Goal: Task Accomplishment & Management: Use online tool/utility

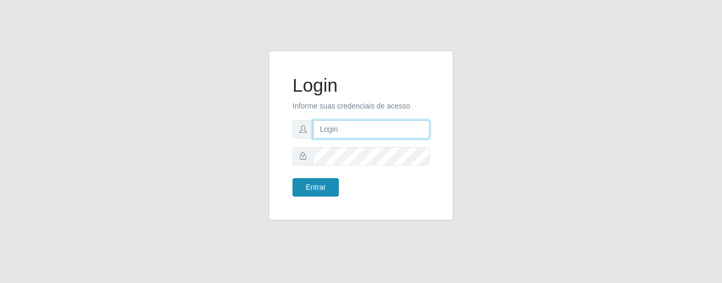
type input "precobom@rejane"
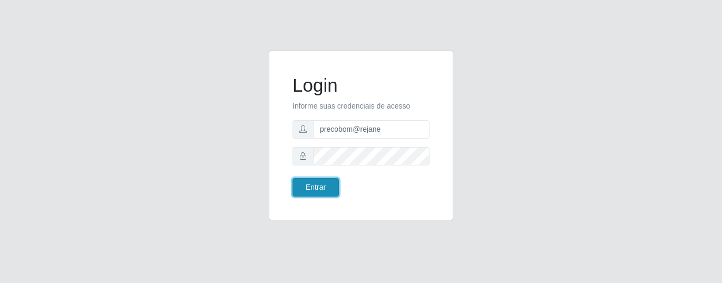
click at [327, 181] on button "Entrar" at bounding box center [316, 187] width 46 height 18
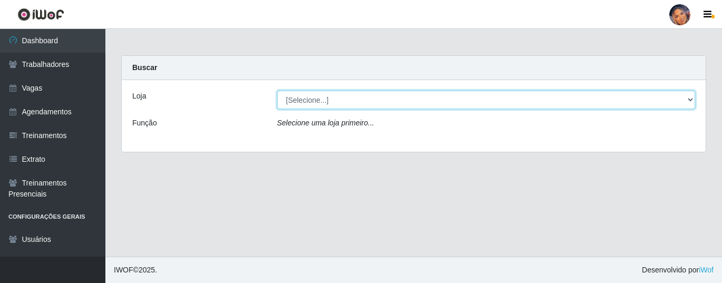
click at [337, 106] on select "[Selecione...] Supermercado Preço Bom" at bounding box center [486, 100] width 418 height 18
select select "169"
click at [277, 91] on select "[Selecione...] Supermercado Preço Bom" at bounding box center [486, 100] width 418 height 18
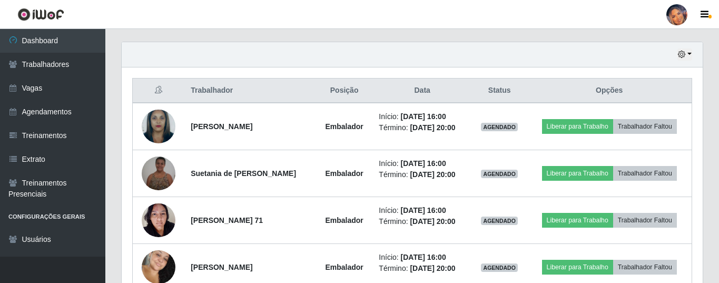
scroll to position [417, 0]
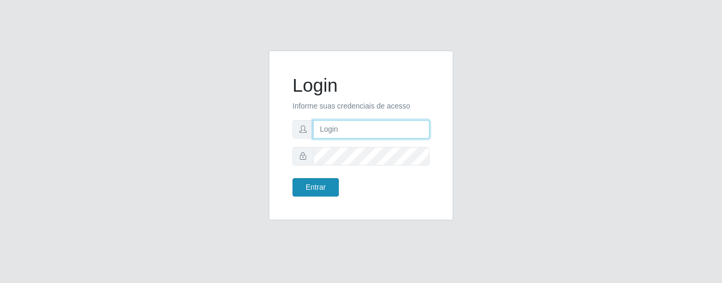
type input "precobom@rejane"
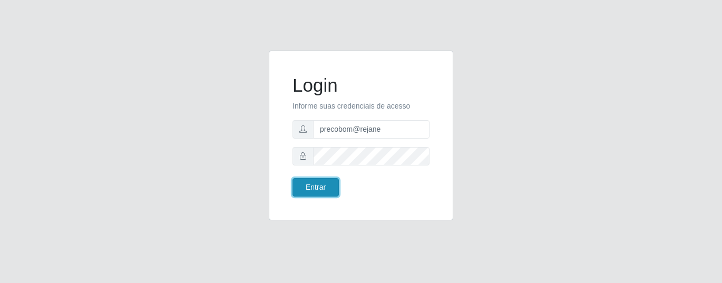
click at [310, 189] on button "Entrar" at bounding box center [316, 187] width 46 height 18
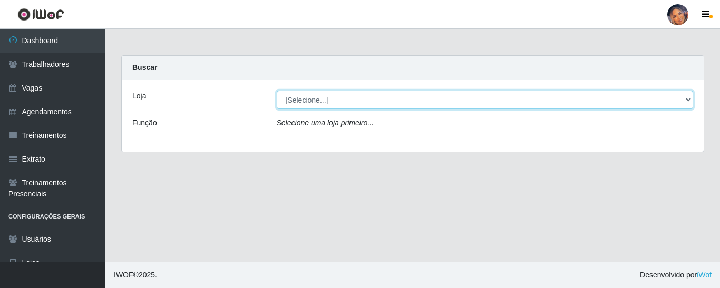
click at [684, 103] on select "[Selecione...] Supermercado Preço Bom" at bounding box center [485, 100] width 417 height 18
select select "169"
click at [277, 91] on select "[Selecione...] Supermercado Preço Bom" at bounding box center [485, 100] width 417 height 18
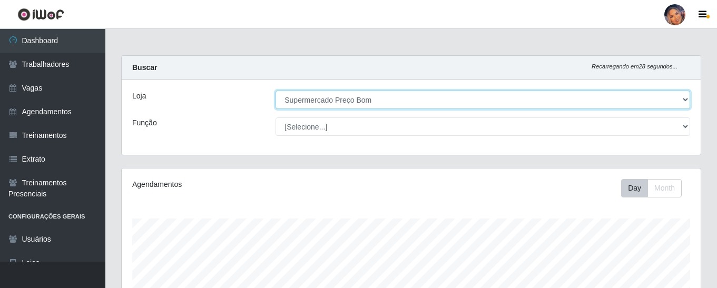
scroll to position [219, 579]
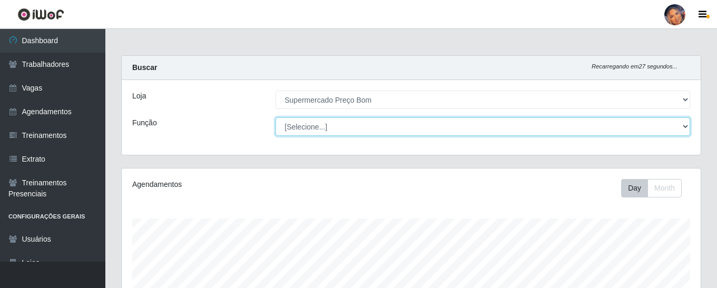
click at [687, 129] on select "[Selecione...] ASG ASG + ASG ++ Balconista Balconista + Balconista ++ Embalador…" at bounding box center [483, 127] width 415 height 18
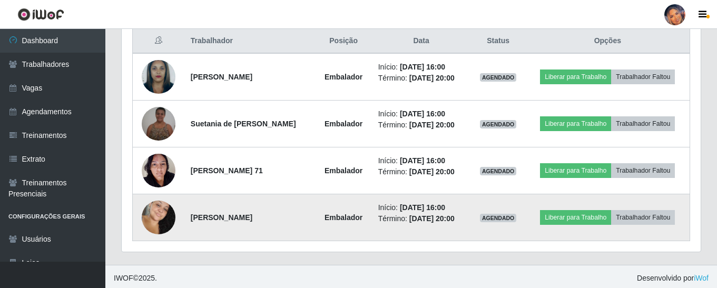
scroll to position [412, 0]
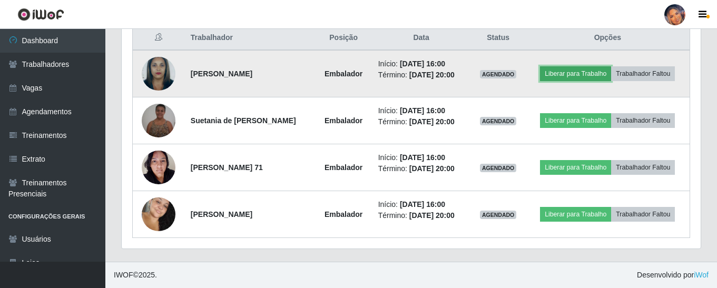
click at [580, 73] on button "Liberar para Trabalho" at bounding box center [575, 73] width 71 height 15
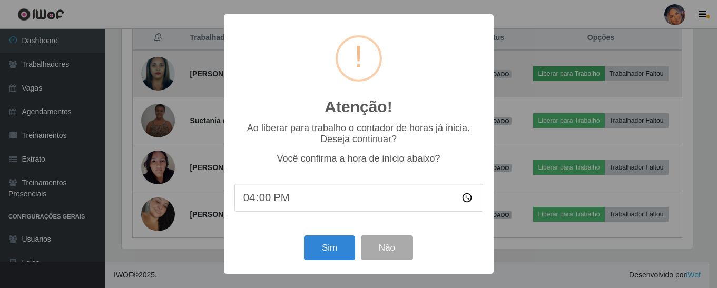
scroll to position [219, 574]
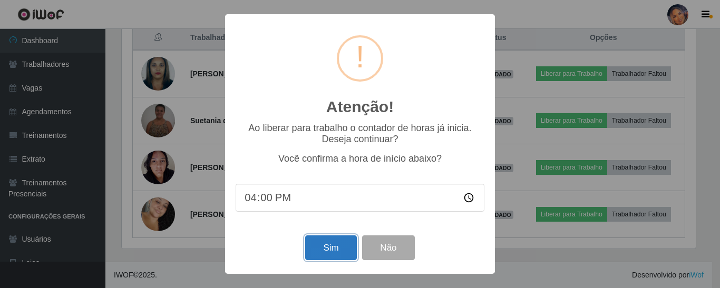
click at [334, 248] on button "Sim" at bounding box center [330, 248] width 51 height 25
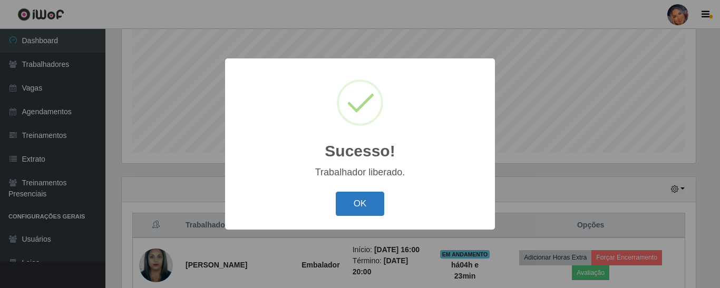
click at [357, 205] on button "OK" at bounding box center [360, 204] width 49 height 25
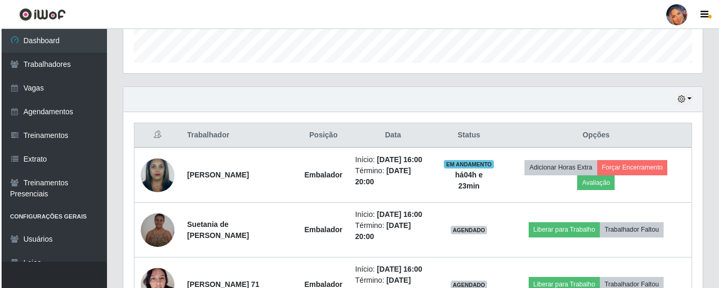
scroll to position [382, 0]
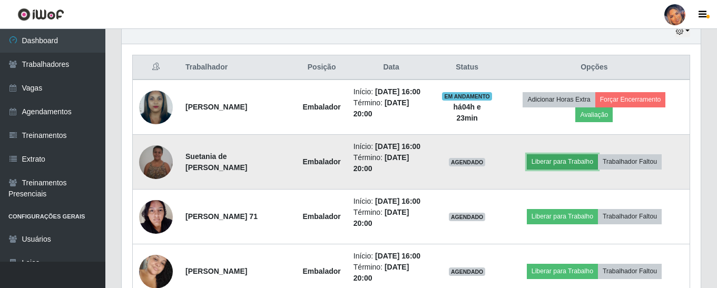
click at [570, 169] on button "Liberar para Trabalho" at bounding box center [562, 161] width 71 height 15
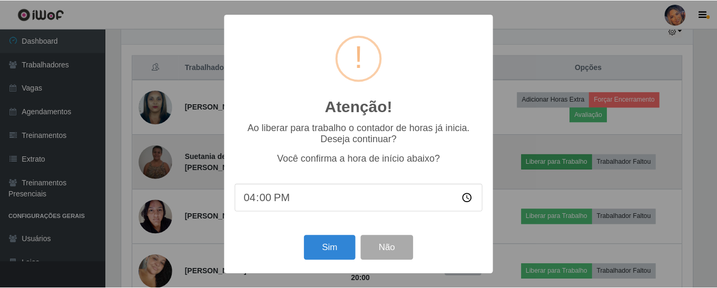
scroll to position [219, 574]
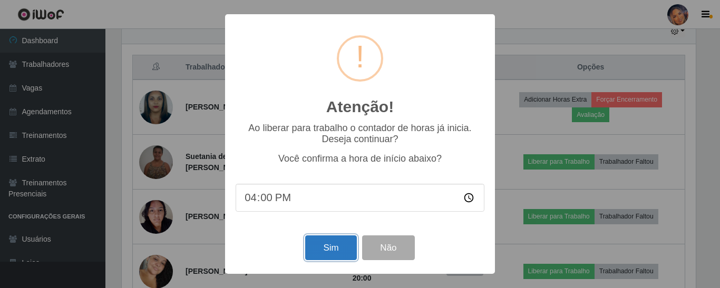
click at [326, 247] on button "Sim" at bounding box center [330, 248] width 51 height 25
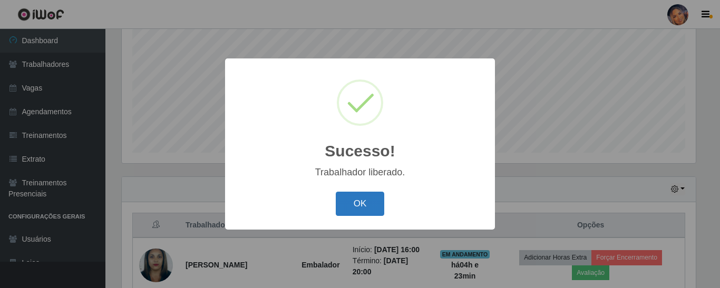
click at [366, 210] on button "OK" at bounding box center [360, 204] width 49 height 25
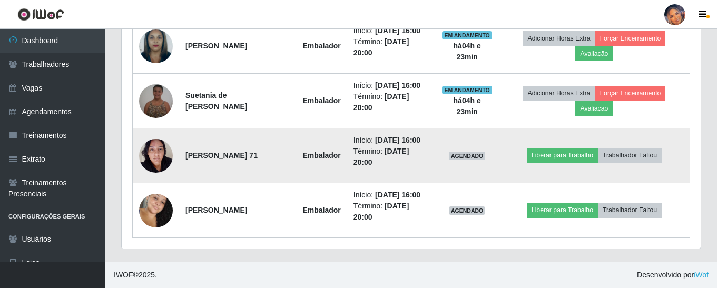
scroll to position [488, 0]
click at [552, 148] on button "Liberar para Trabalho" at bounding box center [562, 155] width 71 height 15
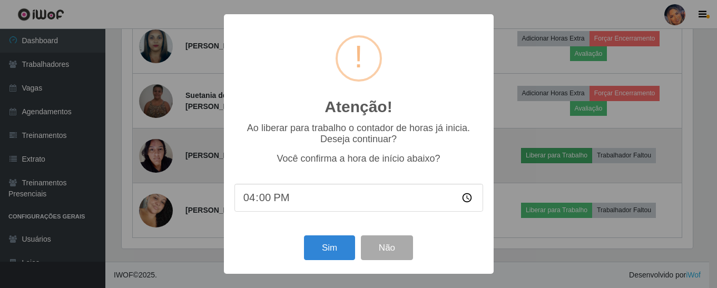
scroll to position [219, 574]
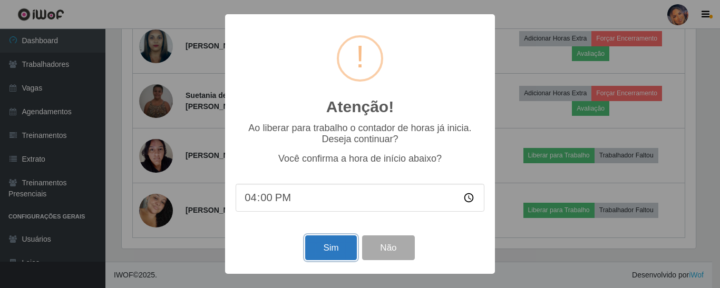
click at [335, 253] on button "Sim" at bounding box center [330, 248] width 51 height 25
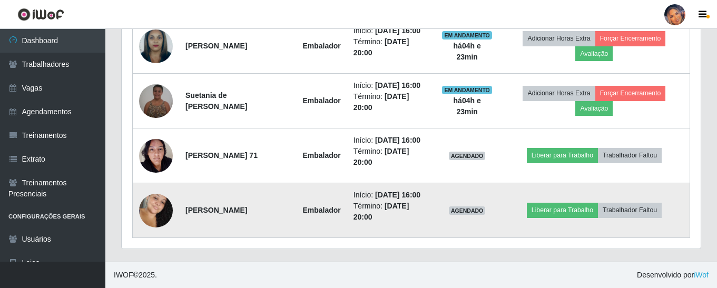
scroll to position [0, 0]
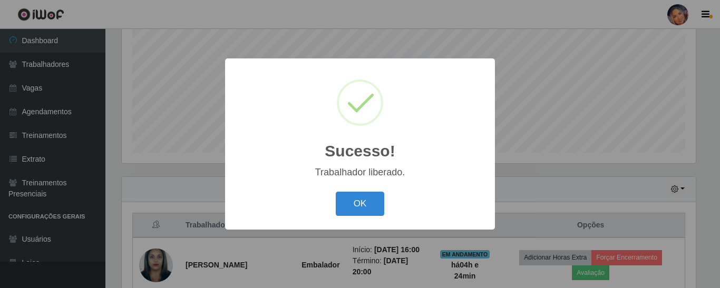
click at [364, 209] on button "OK" at bounding box center [360, 204] width 49 height 25
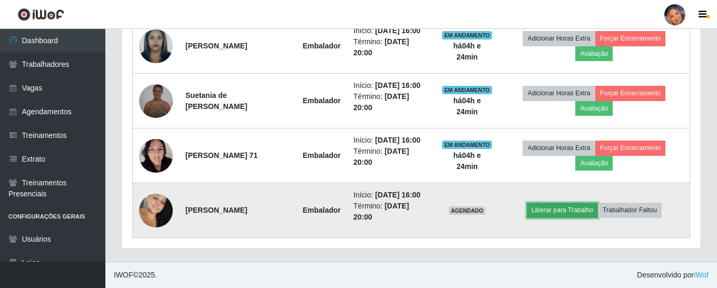
click at [570, 203] on button "Liberar para Trabalho" at bounding box center [562, 210] width 71 height 15
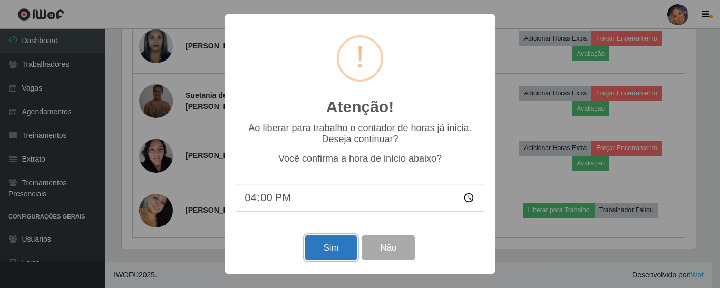
click at [328, 252] on button "Sim" at bounding box center [330, 248] width 51 height 25
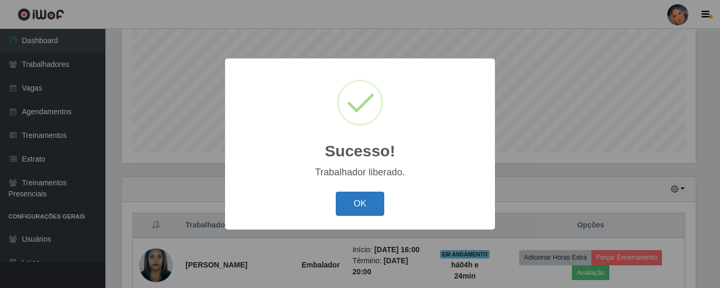
click at [373, 206] on button "OK" at bounding box center [360, 204] width 49 height 25
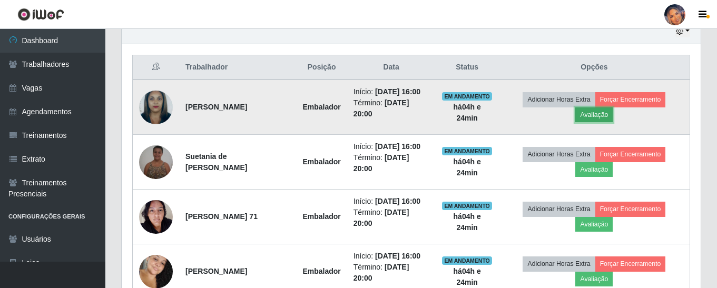
click at [612, 120] on button "Avaliação" at bounding box center [594, 115] width 37 height 15
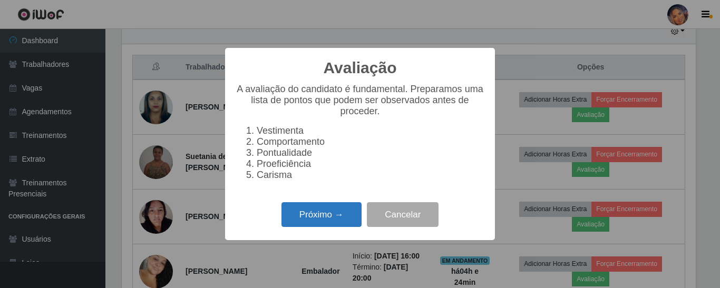
click at [336, 219] on button "Próximo →" at bounding box center [321, 214] width 80 height 25
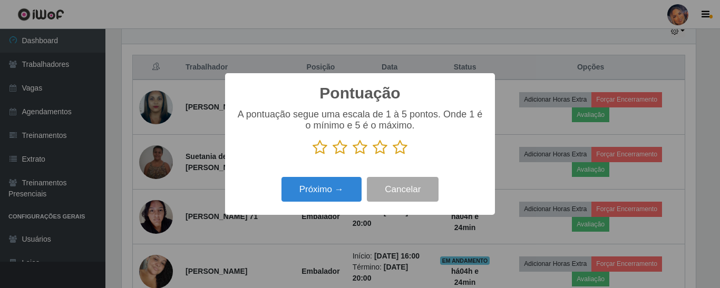
click at [402, 147] on icon at bounding box center [400, 148] width 15 height 16
click at [393, 155] on input "radio" at bounding box center [393, 155] width 0 height 0
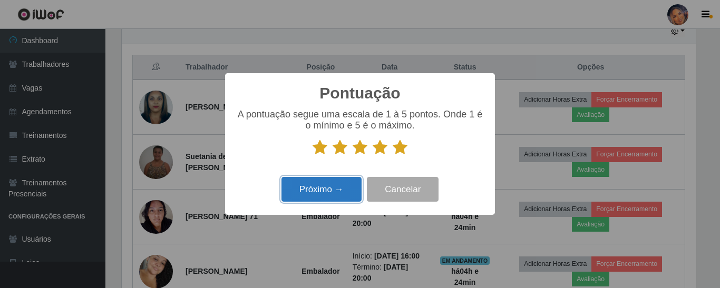
click at [334, 190] on button "Próximo →" at bounding box center [321, 189] width 80 height 25
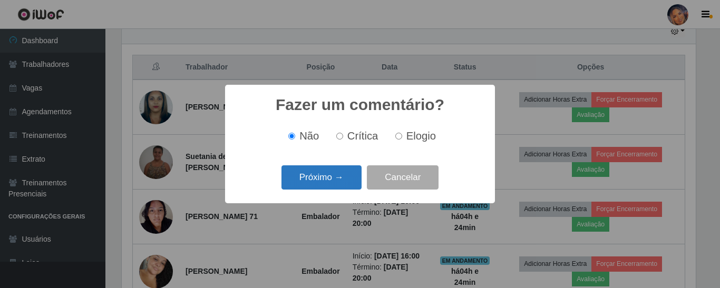
click at [335, 179] on button "Próximo →" at bounding box center [321, 177] width 80 height 25
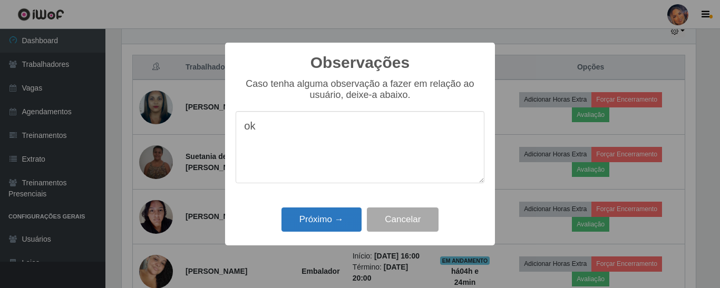
type textarea "ok"
click at [324, 221] on button "Próximo →" at bounding box center [321, 220] width 80 height 25
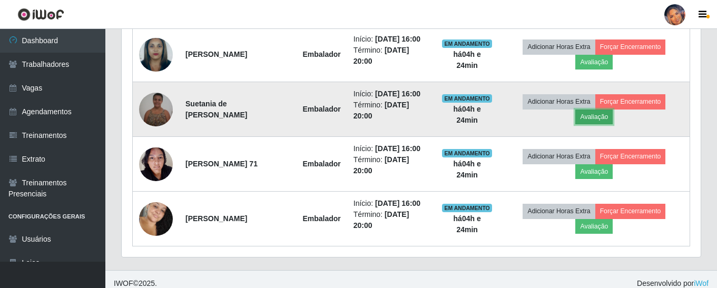
click at [603, 124] on button "Avaliação" at bounding box center [594, 117] width 37 height 15
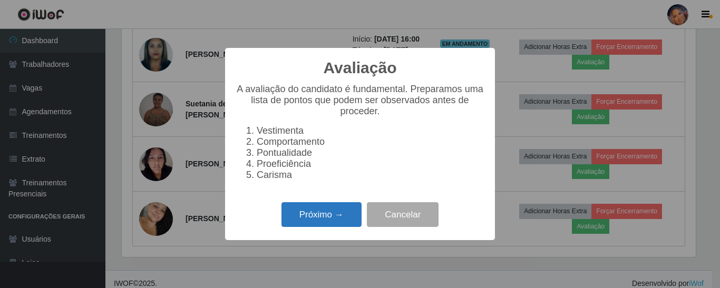
click at [325, 215] on button "Próximo →" at bounding box center [321, 214] width 80 height 25
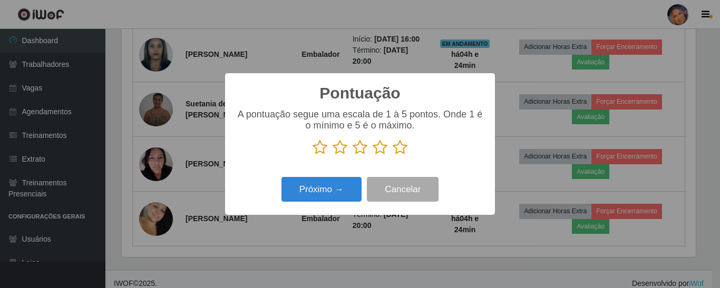
click at [403, 147] on icon at bounding box center [400, 148] width 15 height 16
click at [393, 155] on input "radio" at bounding box center [393, 155] width 0 height 0
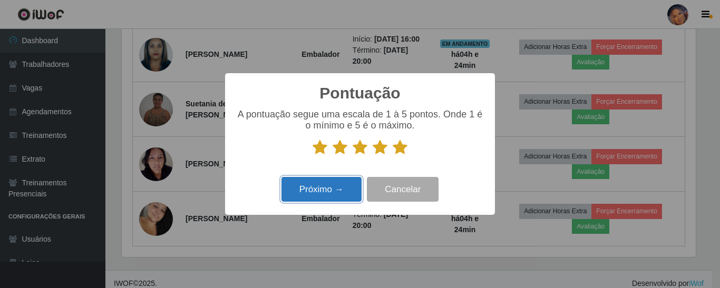
click at [326, 189] on button "Próximo →" at bounding box center [321, 189] width 80 height 25
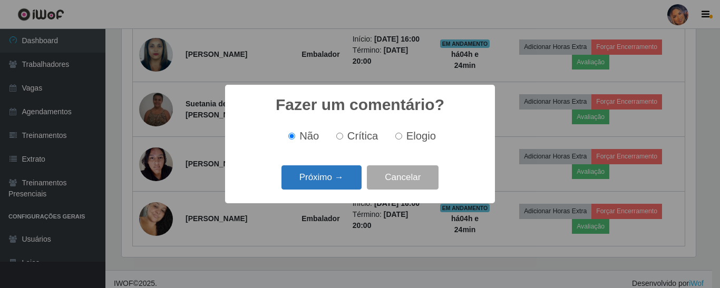
click at [326, 182] on button "Próximo →" at bounding box center [321, 177] width 80 height 25
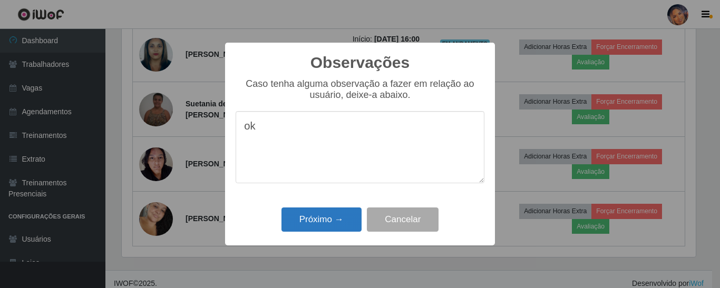
type textarea "ok"
click at [322, 222] on button "Próximo →" at bounding box center [321, 220] width 80 height 25
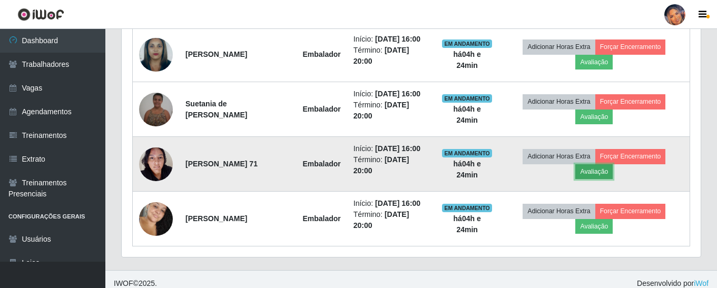
click at [600, 179] on button "Avaliação" at bounding box center [594, 171] width 37 height 15
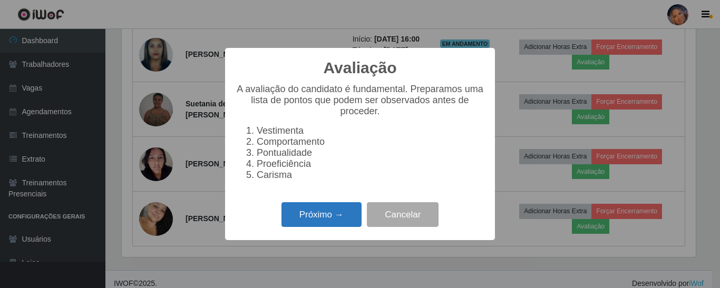
click at [324, 225] on button "Próximo →" at bounding box center [321, 214] width 80 height 25
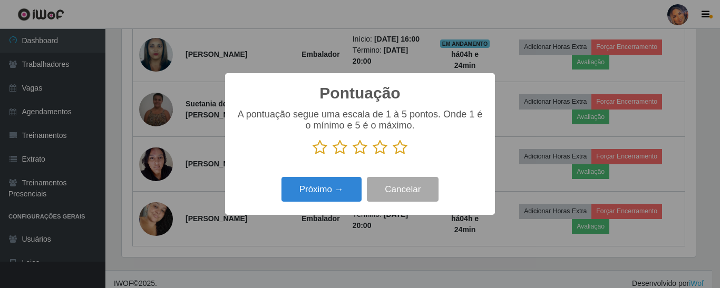
click at [398, 150] on icon at bounding box center [400, 148] width 15 height 16
click at [393, 155] on input "radio" at bounding box center [393, 155] width 0 height 0
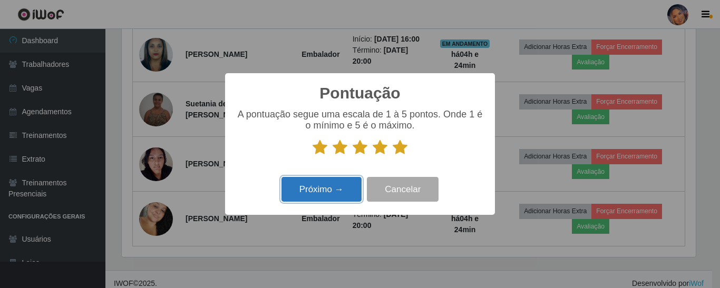
click at [331, 187] on button "Próximo →" at bounding box center [321, 189] width 80 height 25
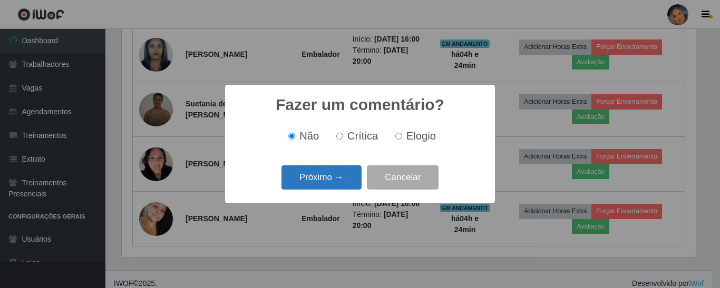
click at [337, 172] on button "Próximo →" at bounding box center [321, 177] width 80 height 25
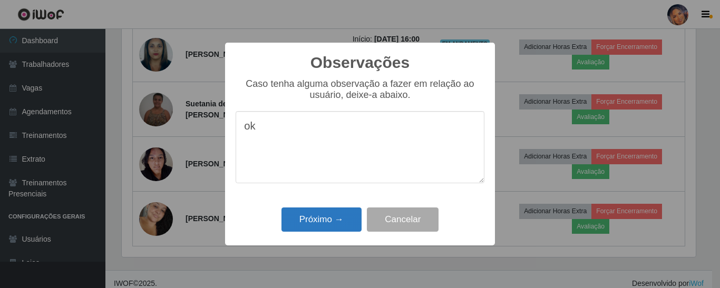
type textarea "ok"
click at [303, 218] on button "Próximo →" at bounding box center [321, 220] width 80 height 25
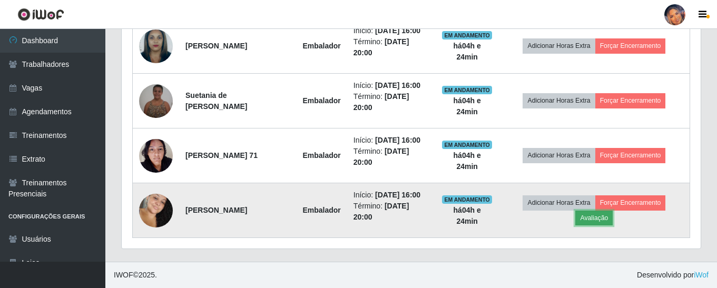
click at [608, 213] on button "Avaliação" at bounding box center [594, 218] width 37 height 15
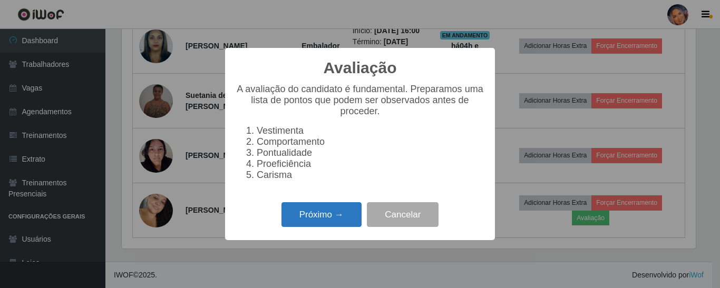
click at [343, 222] on button "Próximo →" at bounding box center [321, 214] width 80 height 25
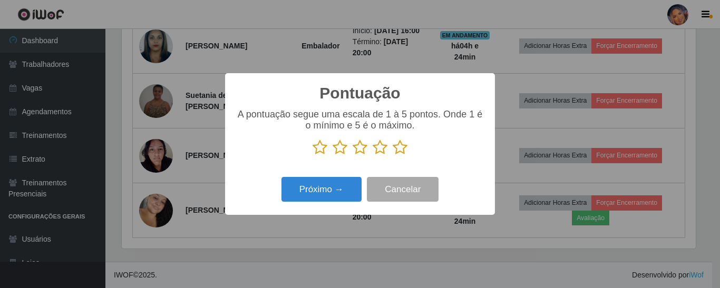
click at [406, 147] on icon at bounding box center [400, 148] width 15 height 16
click at [393, 155] on input "radio" at bounding box center [393, 155] width 0 height 0
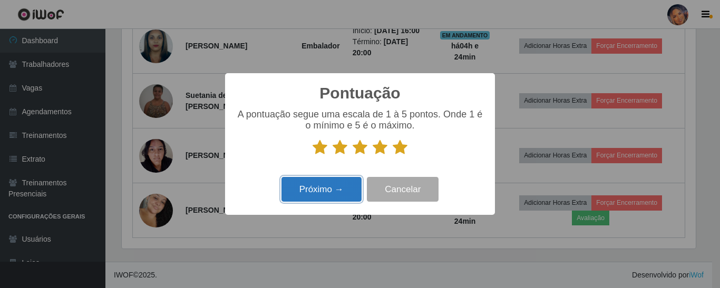
click at [325, 186] on button "Próximo →" at bounding box center [321, 189] width 80 height 25
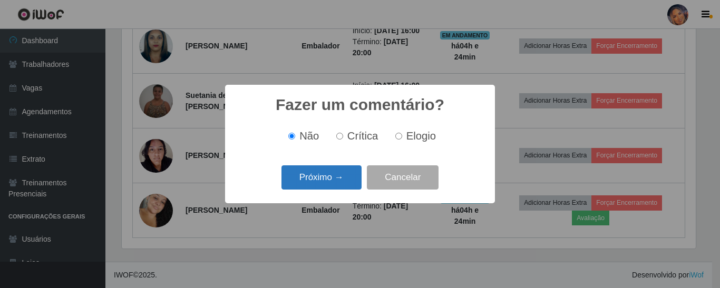
click at [334, 177] on button "Próximo →" at bounding box center [321, 177] width 80 height 25
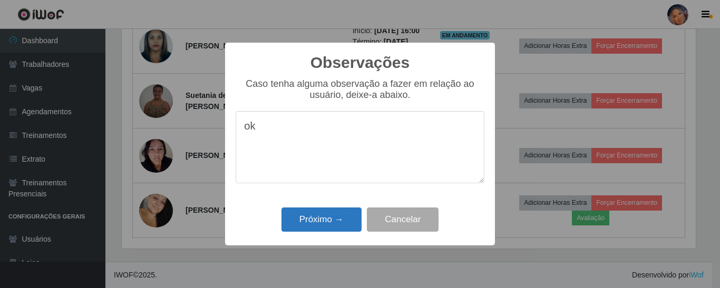
type textarea "ok"
click at [306, 217] on button "Próximo →" at bounding box center [321, 220] width 80 height 25
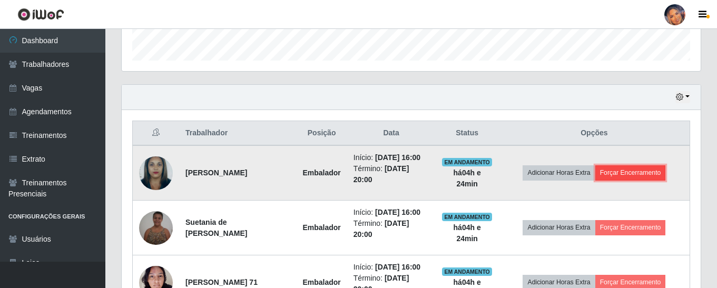
click at [641, 179] on button "Forçar Encerramento" at bounding box center [631, 172] width 71 height 15
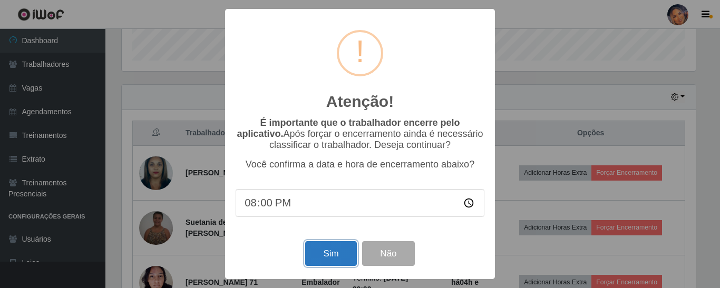
click at [329, 255] on button "Sim" at bounding box center [330, 253] width 51 height 25
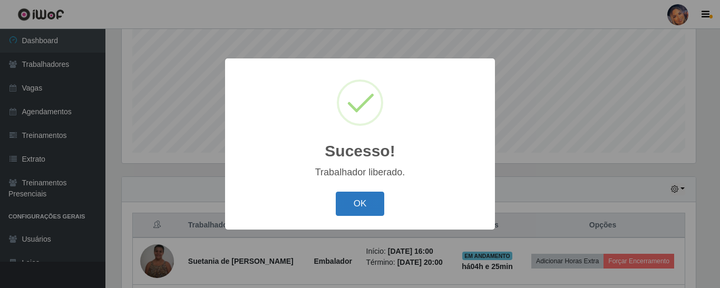
click at [369, 209] on button "OK" at bounding box center [360, 204] width 49 height 25
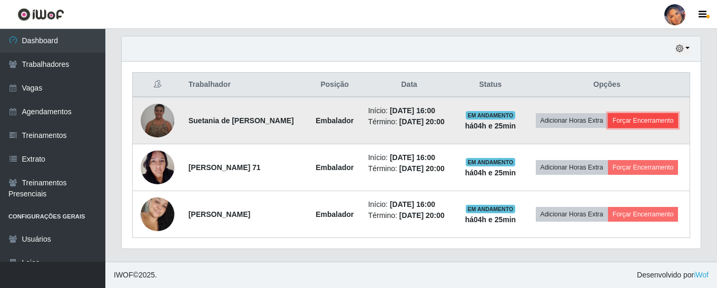
click at [610, 113] on button "Forçar Encerramento" at bounding box center [643, 120] width 71 height 15
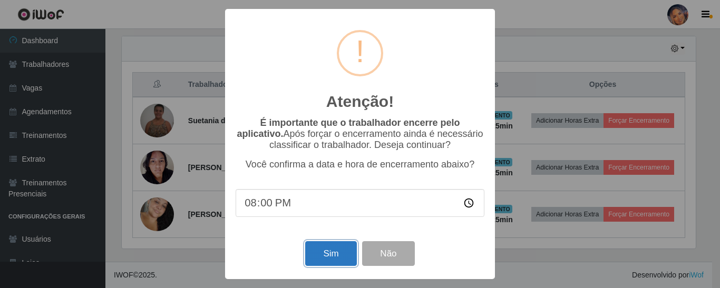
click at [326, 256] on button "Sim" at bounding box center [330, 253] width 51 height 25
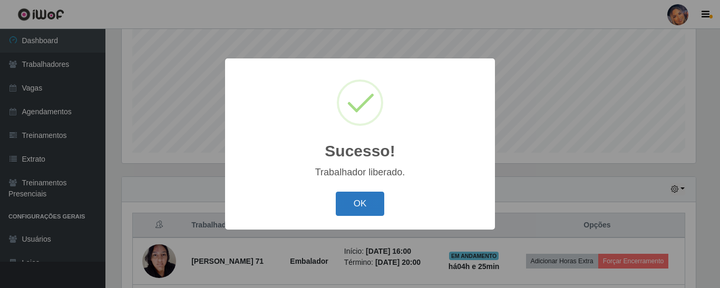
click at [352, 202] on button "OK" at bounding box center [360, 204] width 49 height 25
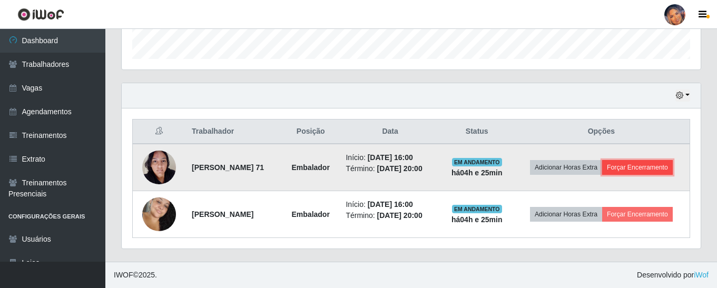
click at [619, 161] on button "Forçar Encerramento" at bounding box center [637, 167] width 71 height 15
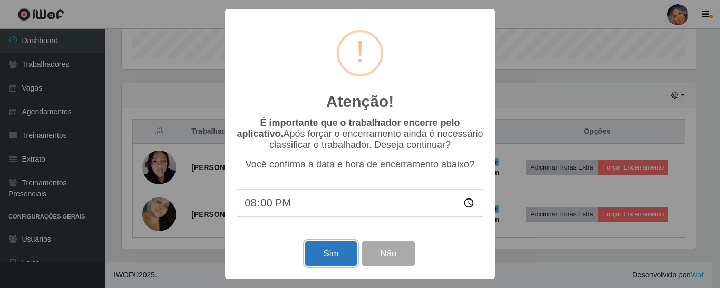
click at [335, 252] on button "Sim" at bounding box center [330, 253] width 51 height 25
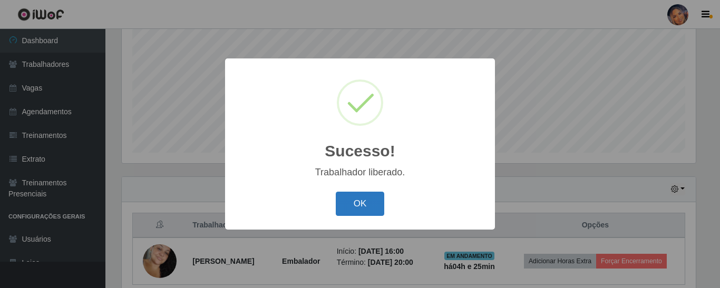
click at [348, 204] on button "OK" at bounding box center [360, 204] width 49 height 25
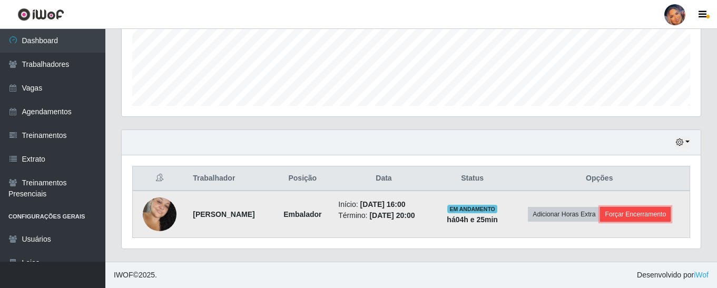
click at [655, 212] on button "Forçar Encerramento" at bounding box center [635, 214] width 71 height 15
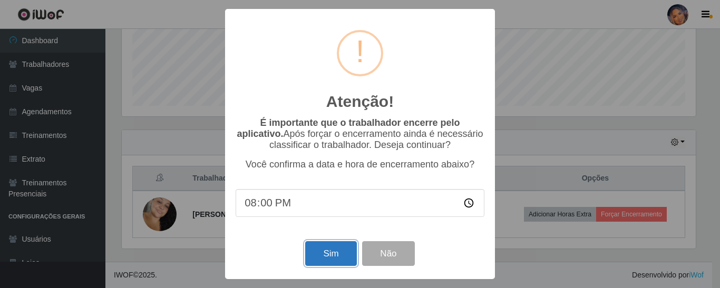
click at [324, 257] on button "Sim" at bounding box center [330, 253] width 51 height 25
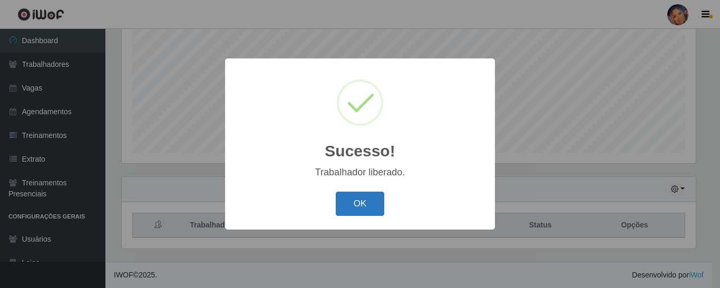
click at [367, 207] on button "OK" at bounding box center [360, 204] width 49 height 25
